Goal: Information Seeking & Learning: Learn about a topic

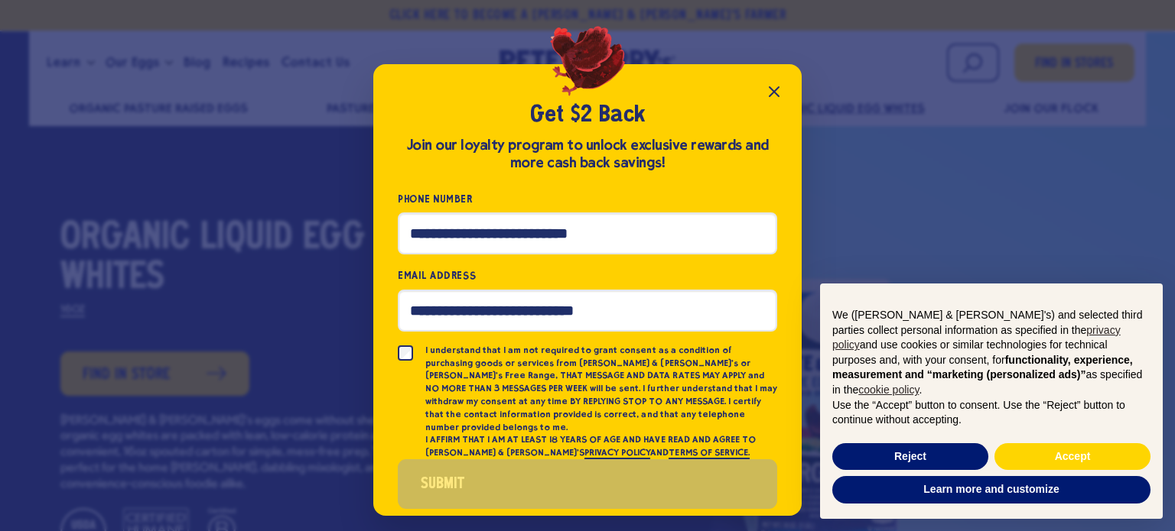
click at [781, 86] on icon "Close popup" at bounding box center [774, 92] width 18 height 18
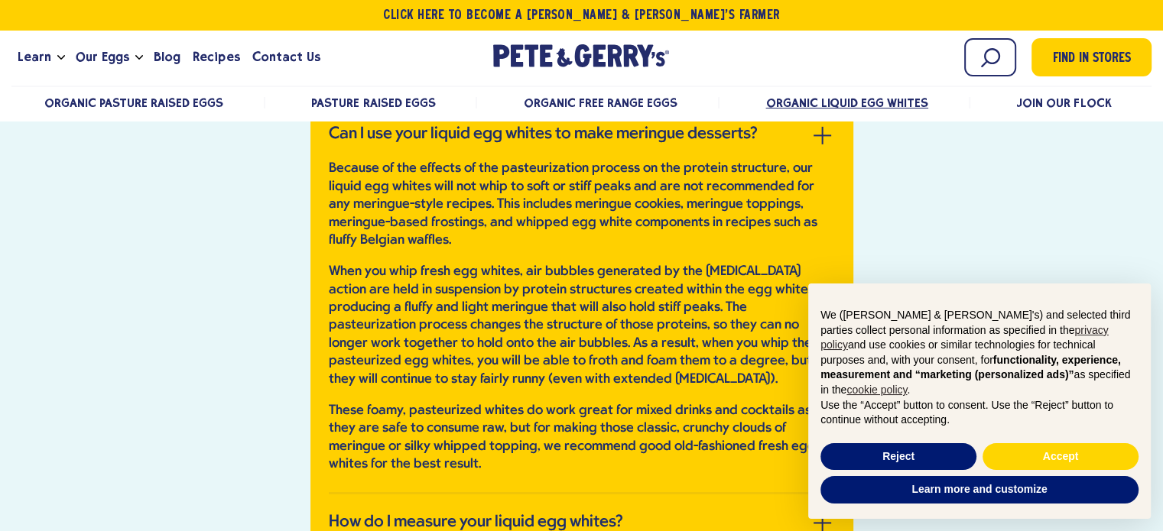
scroll to position [5200, 0]
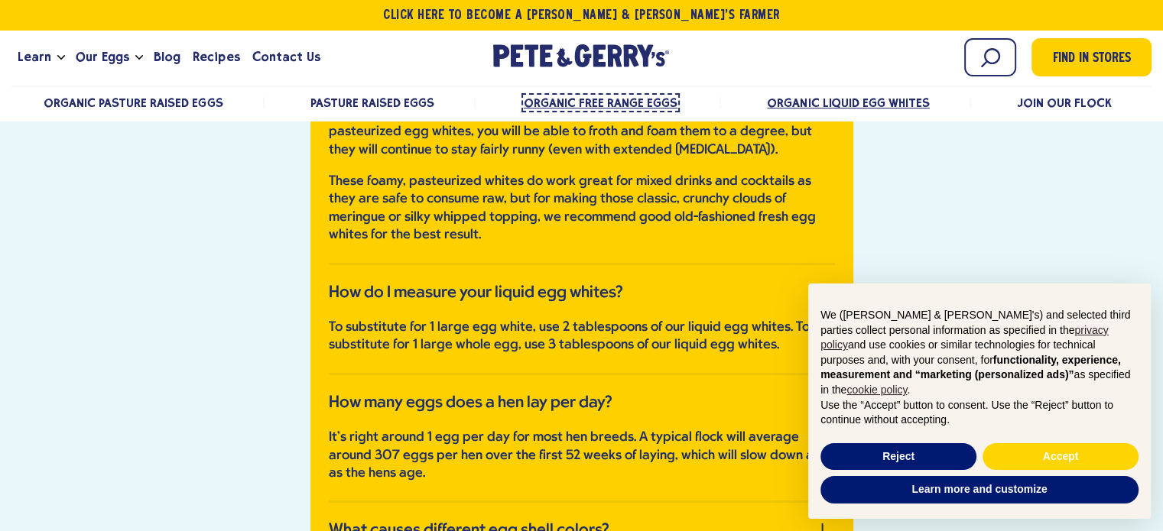
click at [615, 96] on span "Organic Free Range Eggs" at bounding box center [601, 103] width 154 height 15
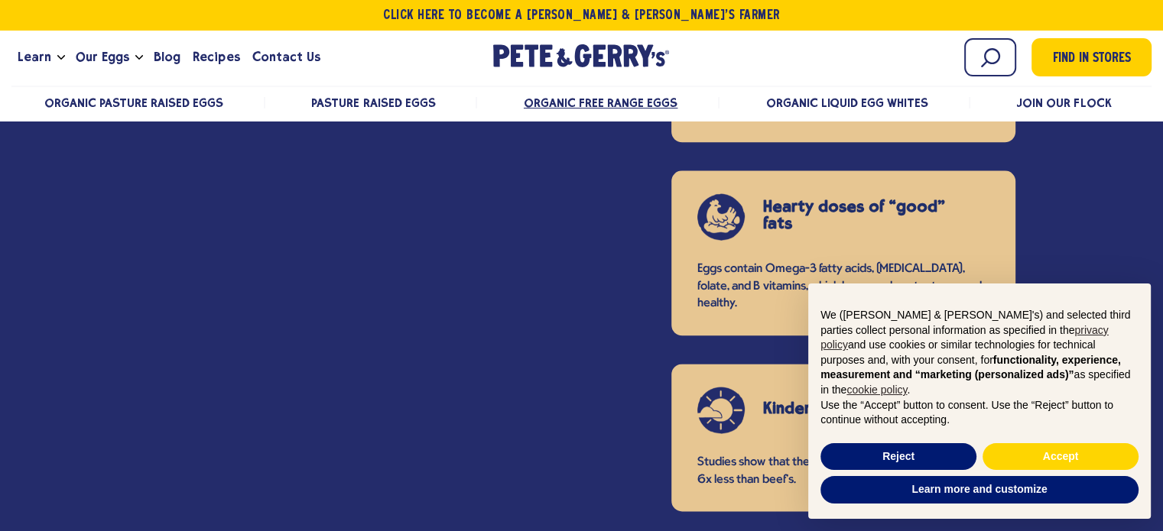
scroll to position [1988, 0]
